Goal: Book appointment/travel/reservation

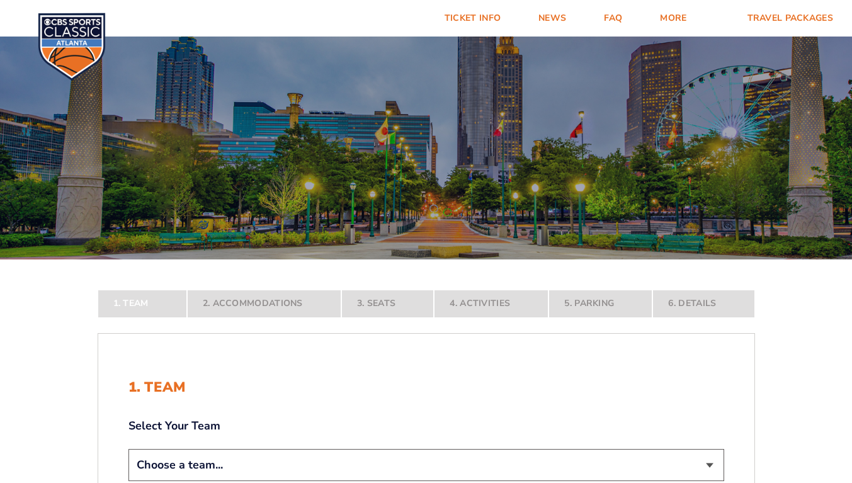
scroll to position [168, 0]
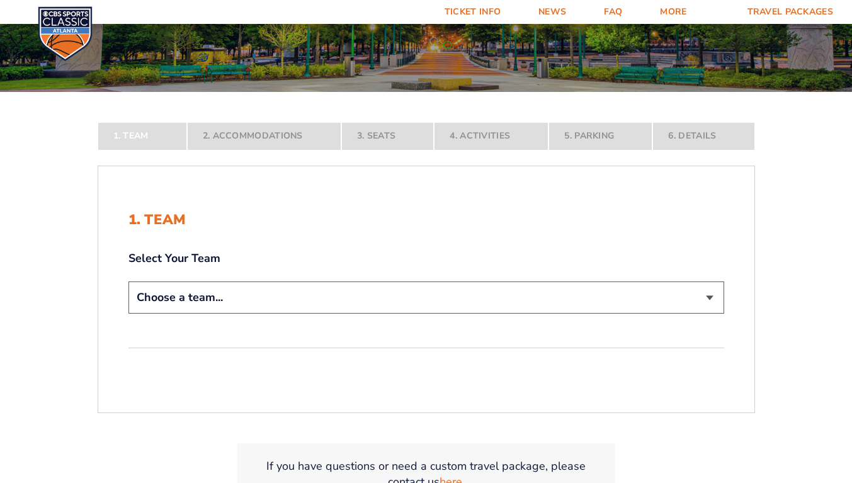
click at [219, 301] on select "Choose a team... [US_STATE] Wildcats [US_STATE] State Buckeyes [US_STATE] Tar H…" at bounding box center [427, 298] width 596 height 32
select select "12956"
click at [129, 314] on select "Choose a team... [US_STATE] Wildcats [US_STATE] State Buckeyes [US_STATE] Tar H…" at bounding box center [427, 298] width 596 height 32
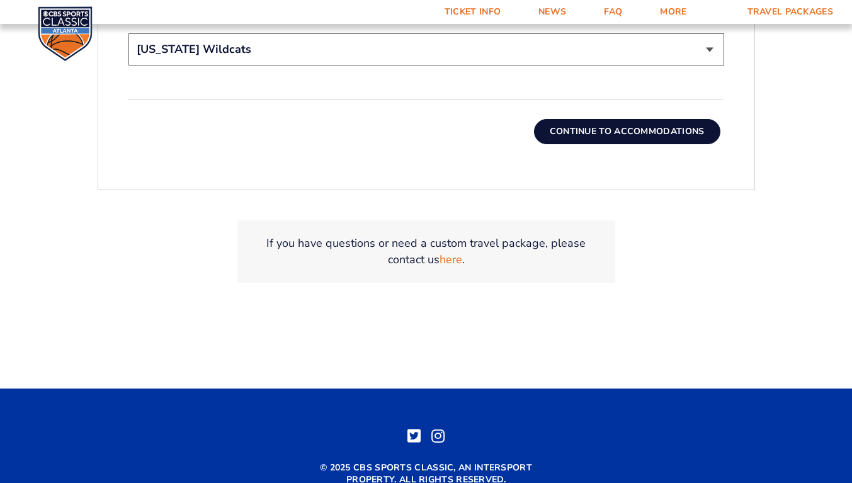
scroll to position [336, 0]
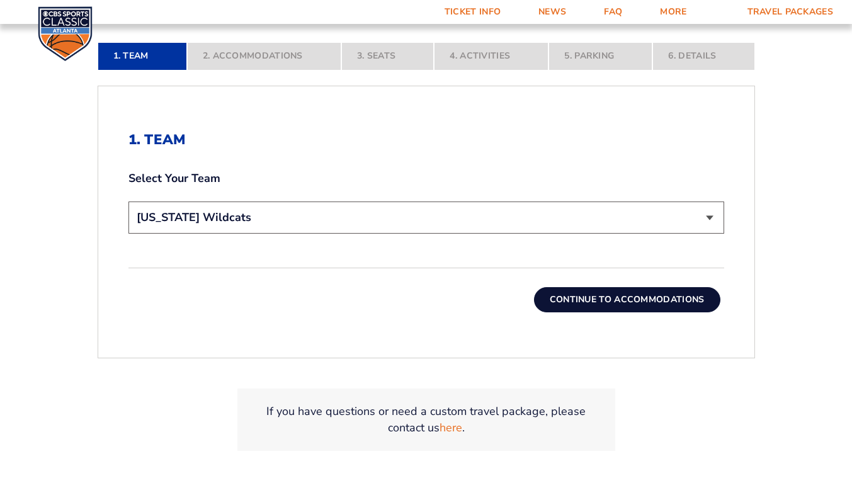
click at [586, 294] on button "Continue To Accommodations" at bounding box center [627, 299] width 186 height 25
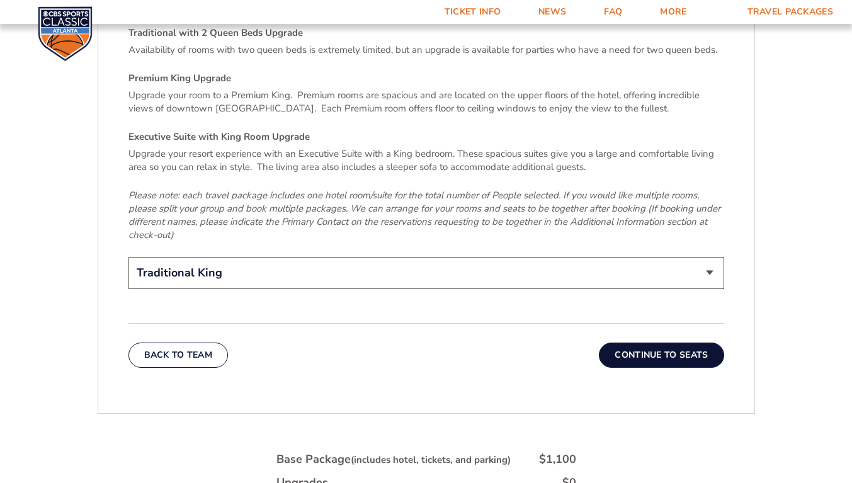
scroll to position [2076, 0]
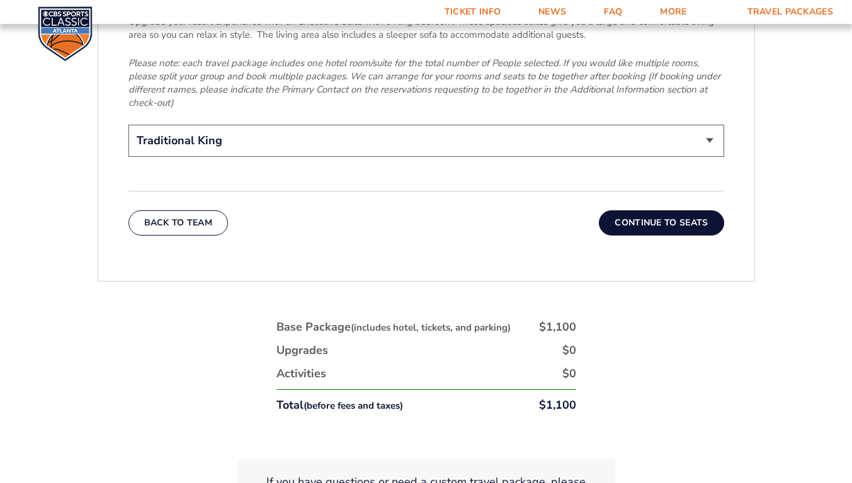
click at [694, 210] on button "Continue To Seats" at bounding box center [661, 222] width 125 height 25
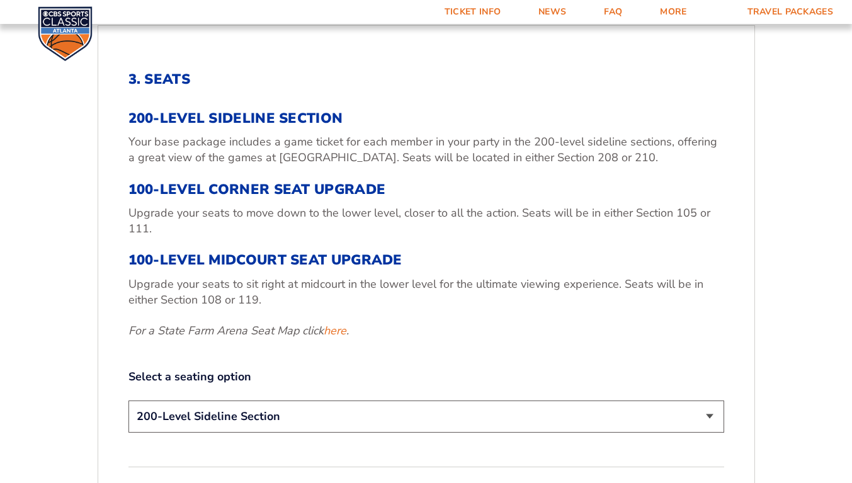
scroll to position [564, 0]
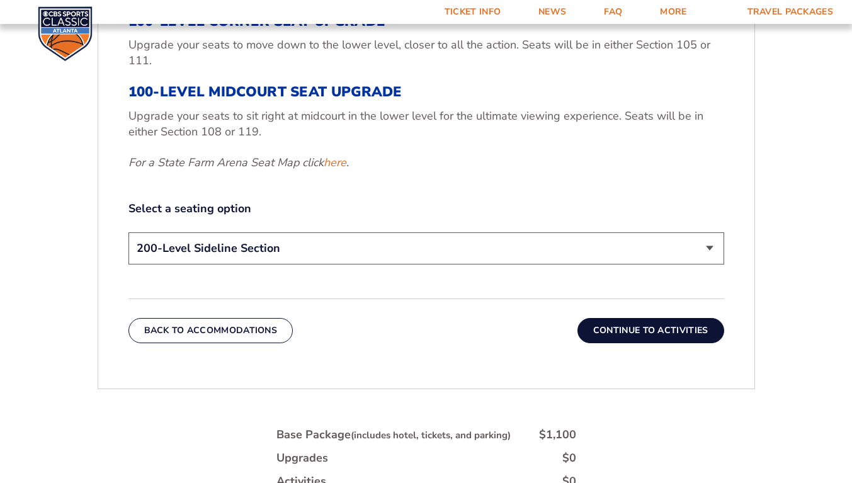
click at [234, 258] on select "200-Level Sideline Section 100-Level Corner Seat Upgrade (+$120 per person) 100…" at bounding box center [427, 248] width 596 height 32
select select "100-Level Midcourt Seat Upgrade"
click at [129, 232] on select "200-Level Sideline Section 100-Level Corner Seat Upgrade (+$120 per person) 100…" at bounding box center [427, 248] width 596 height 32
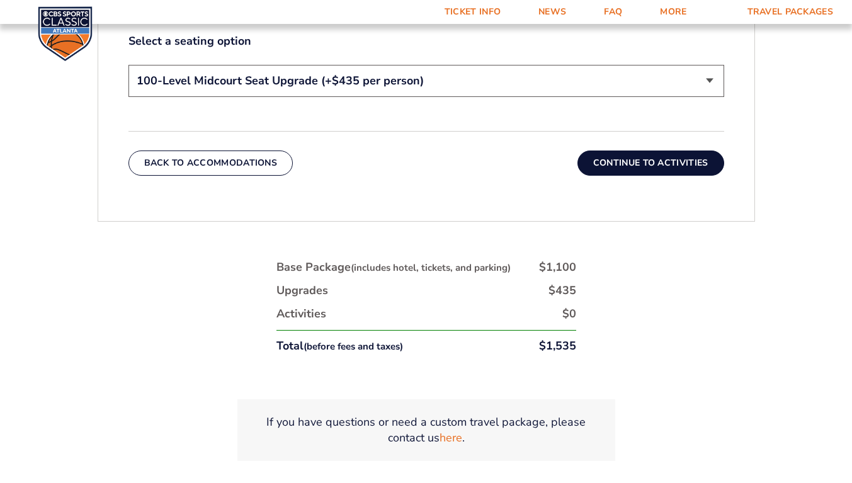
click at [639, 164] on button "Continue To Activities" at bounding box center [651, 163] width 147 height 25
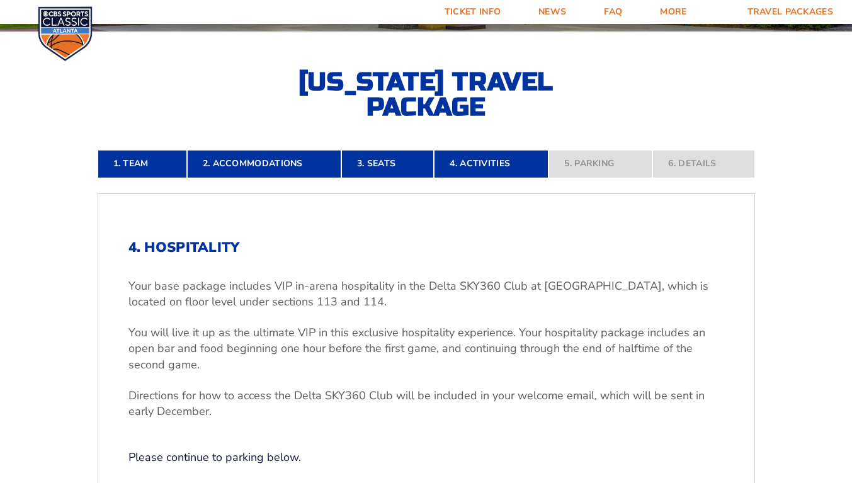
scroll to position [396, 0]
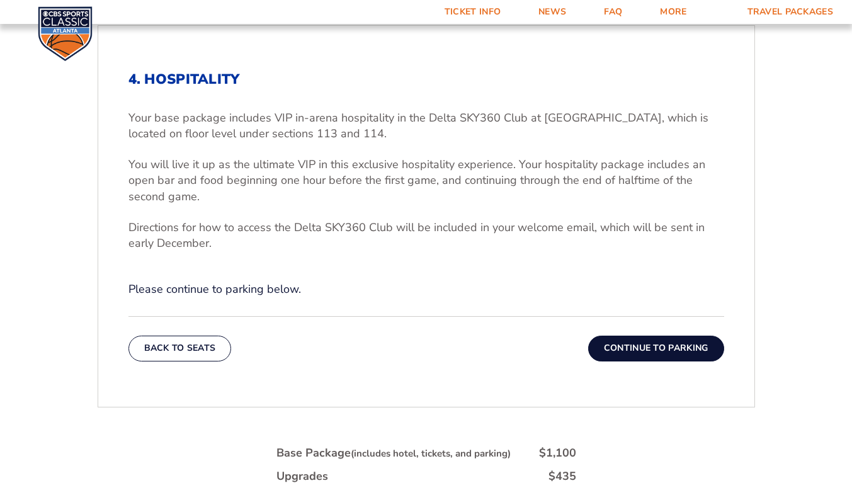
click at [688, 349] on button "Continue To Parking" at bounding box center [656, 348] width 136 height 25
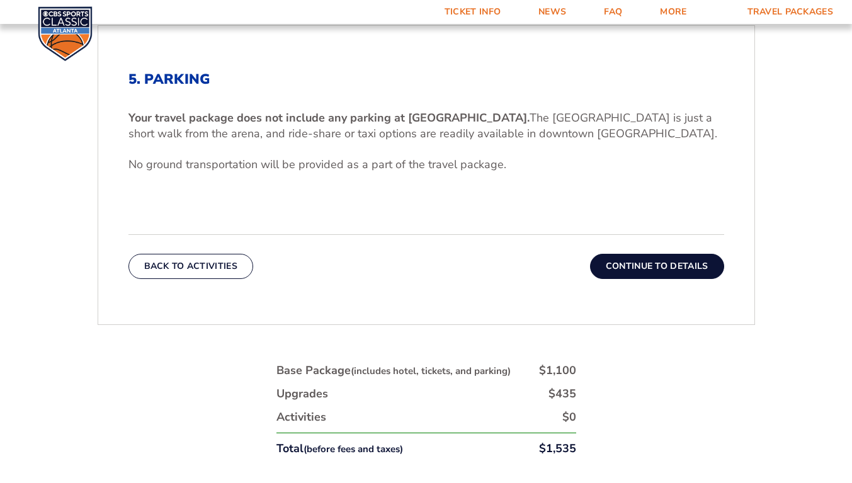
click at [675, 266] on button "Continue To Details" at bounding box center [657, 266] width 134 height 25
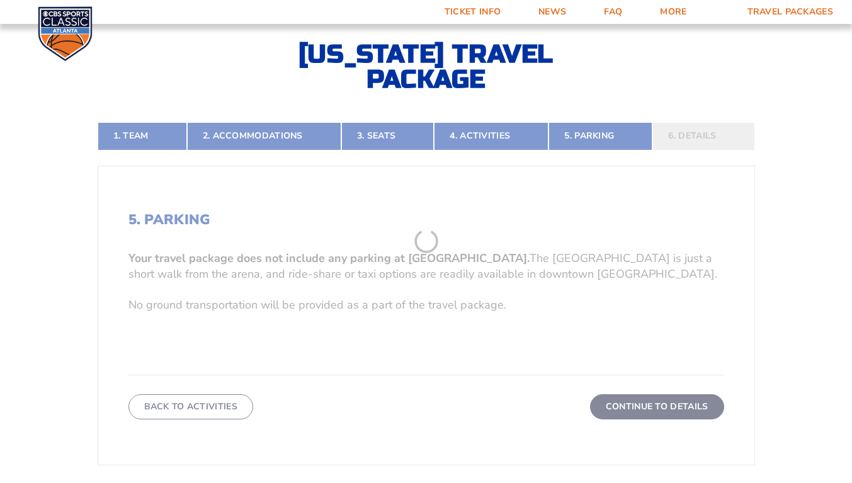
scroll to position [228, 0]
